Goal: Answer question/provide support

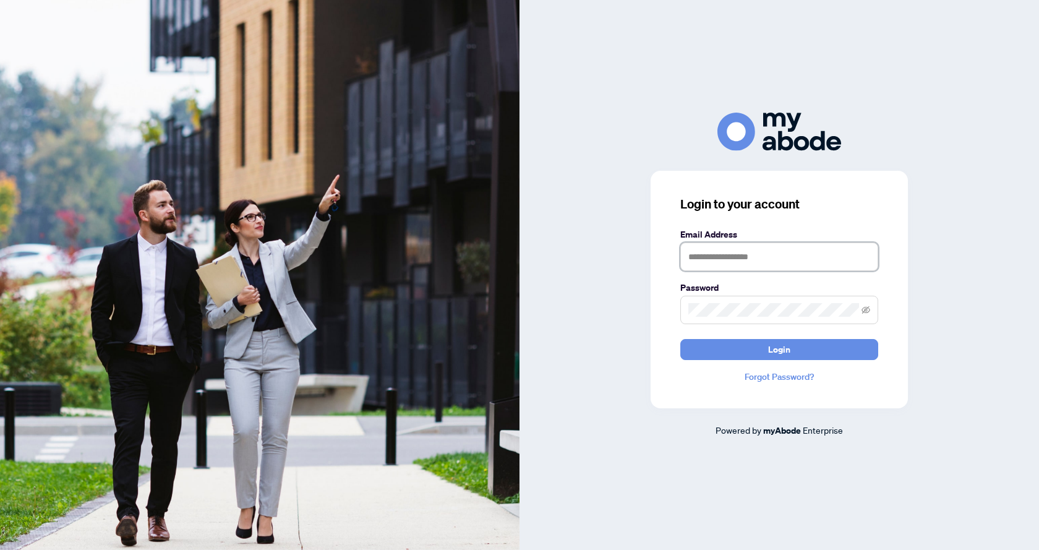
click at [804, 271] on input "text" at bounding box center [779, 256] width 198 height 28
type input "**********"
click at [793, 299] on span at bounding box center [779, 310] width 198 height 28
click at [680, 339] on button "Login" at bounding box center [779, 349] width 198 height 21
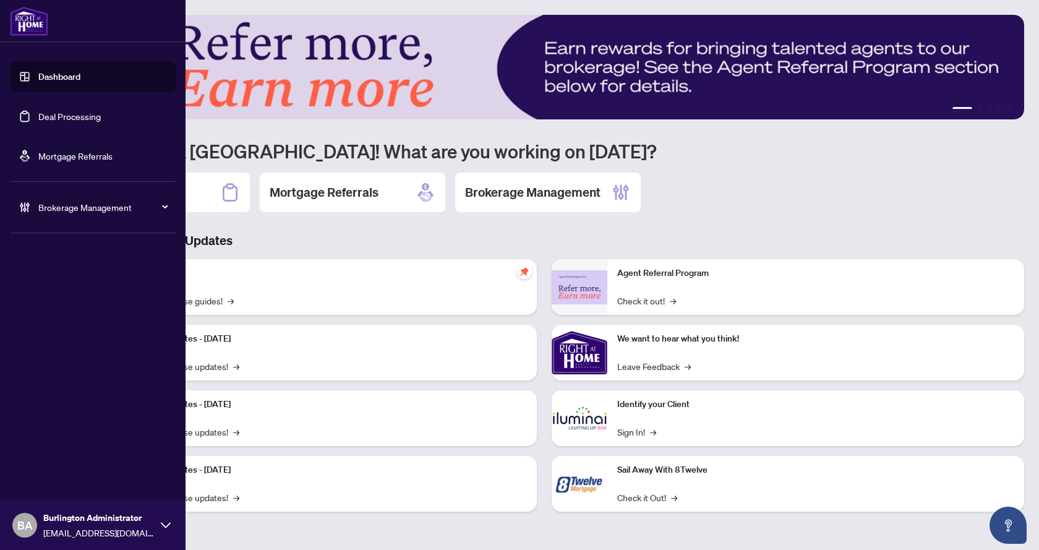
click at [43, 155] on link "Mortgage Referrals" at bounding box center [75, 155] width 74 height 11
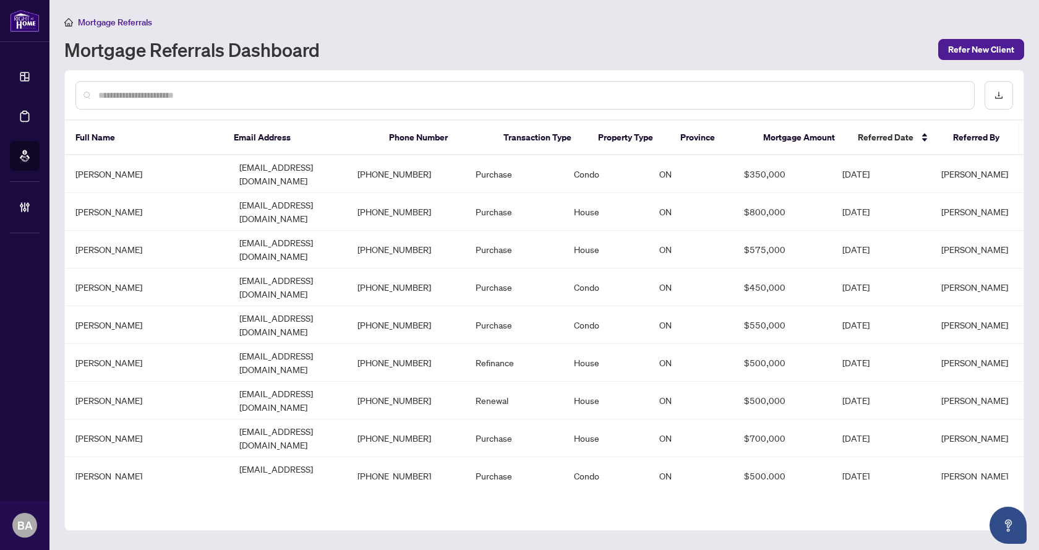
click at [288, 92] on input "text" at bounding box center [531, 95] width 866 height 14
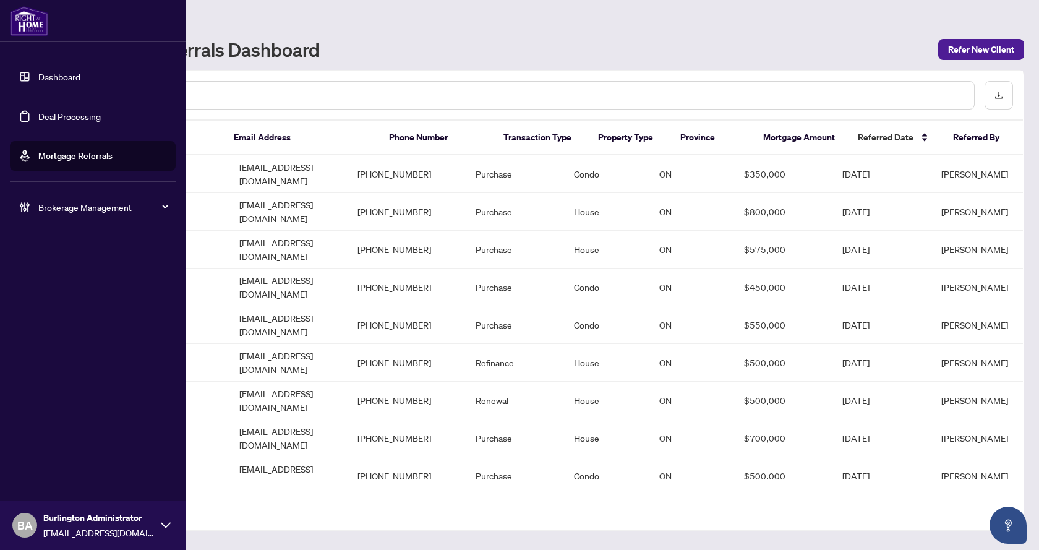
click at [46, 117] on link "Deal Processing" at bounding box center [69, 116] width 62 height 11
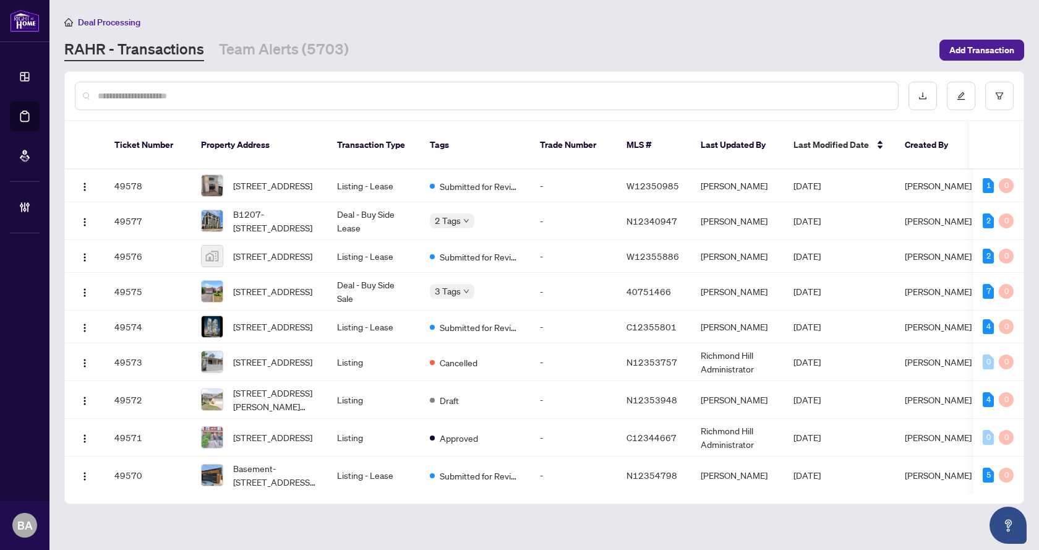
click at [255, 86] on div at bounding box center [487, 96] width 824 height 28
click at [252, 92] on input "text" at bounding box center [493, 96] width 790 height 14
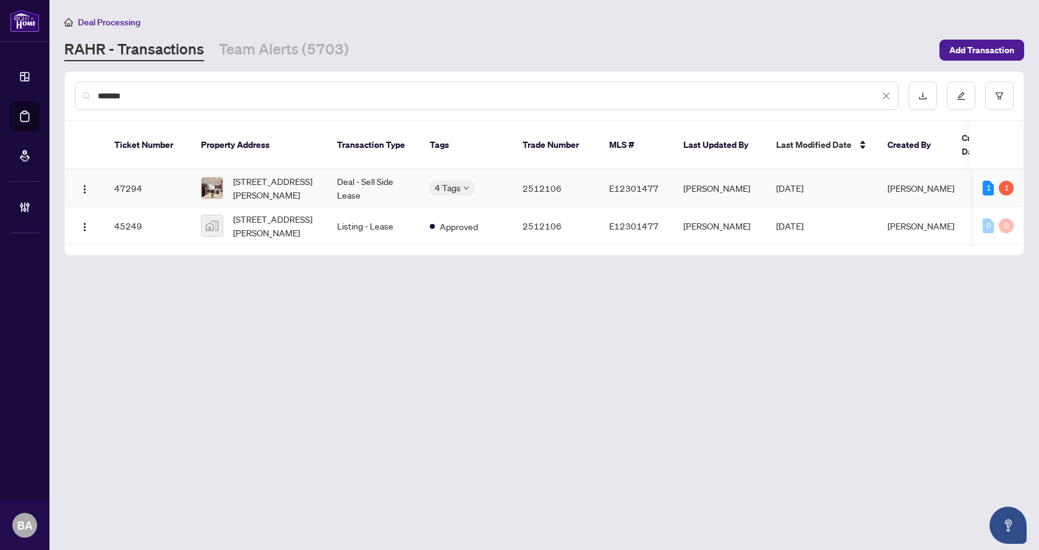
type input "*******"
click at [288, 177] on span "75 Gregory Rd, Ajax, Ontario L1S 3B5, Canada" at bounding box center [275, 187] width 84 height 27
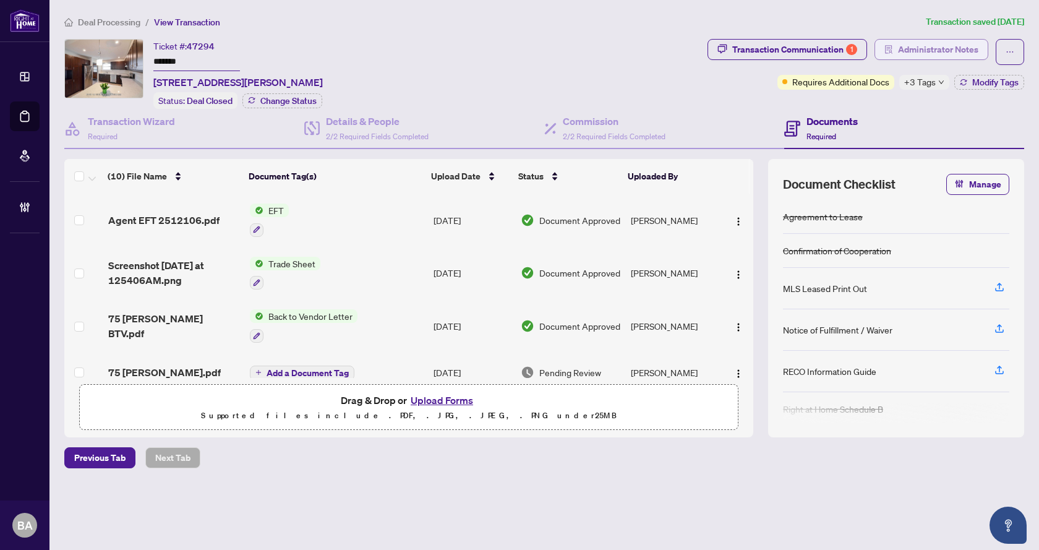
click at [906, 49] on span "Administrator Notes" at bounding box center [938, 50] width 80 height 20
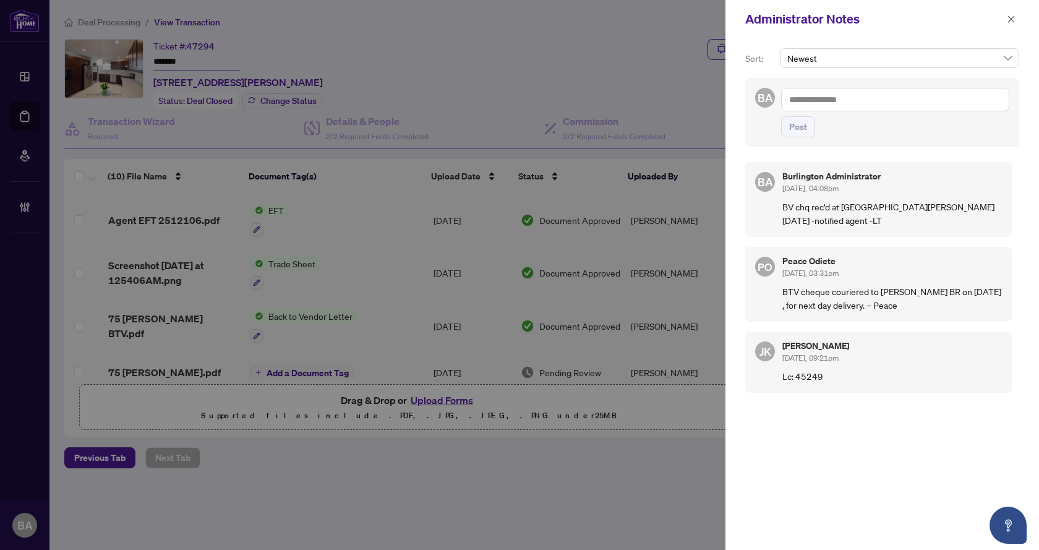
click at [822, 101] on textarea at bounding box center [895, 99] width 228 height 23
type textarea "**********"
click at [804, 126] on span "Post" at bounding box center [798, 127] width 18 height 20
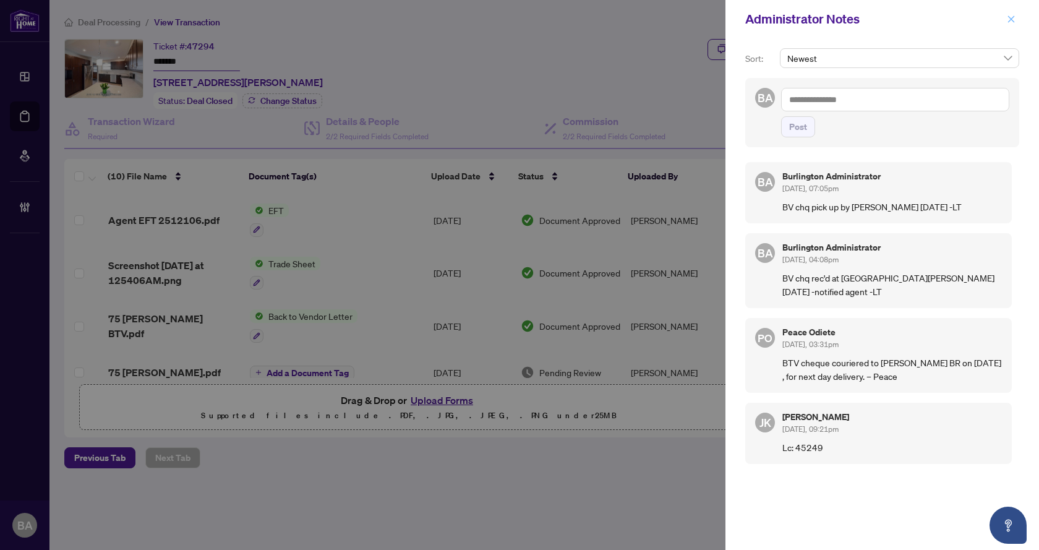
click at [1010, 20] on icon "close" at bounding box center [1011, 18] width 7 height 7
